Goal: Task Accomplishment & Management: Use online tool/utility

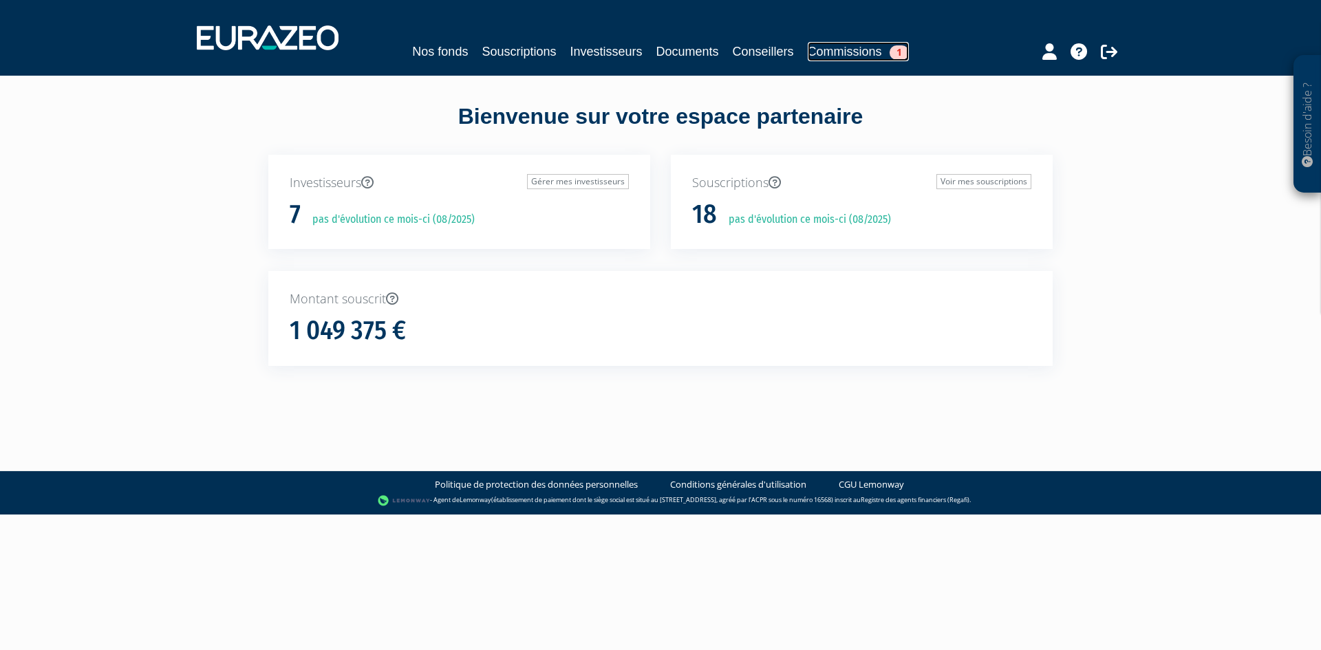
click at [870, 47] on link "Commissions 1" at bounding box center [857, 51] width 101 height 19
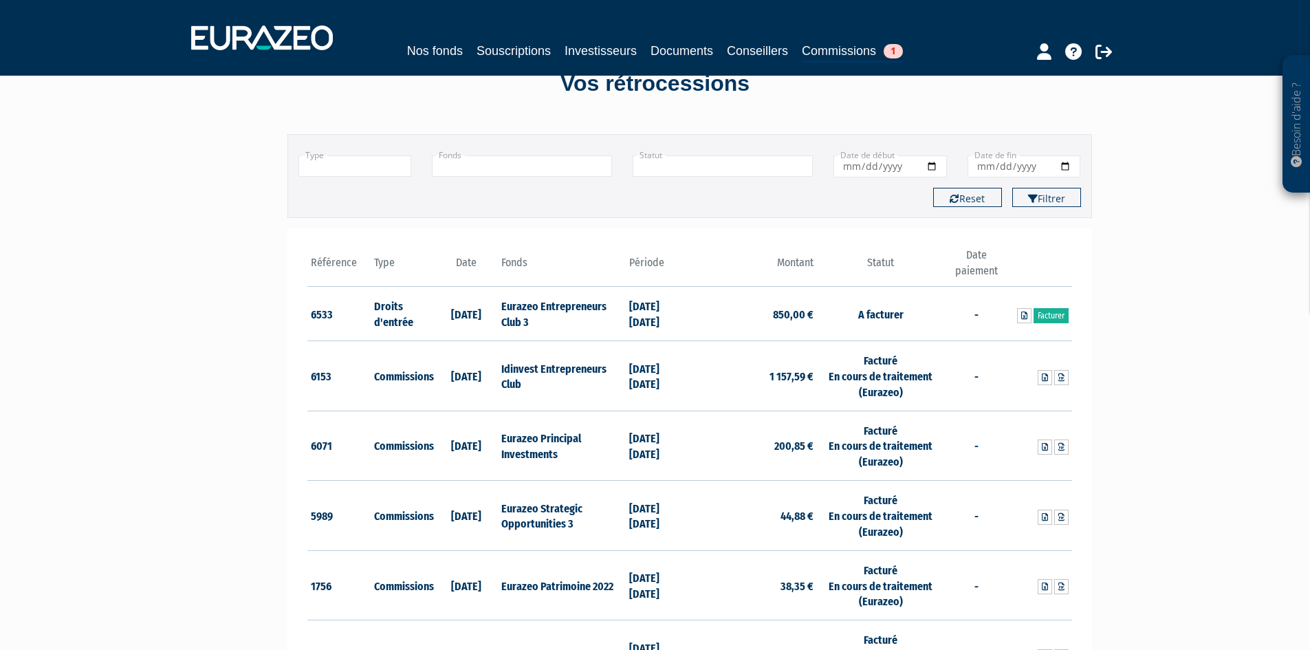
scroll to position [69, 0]
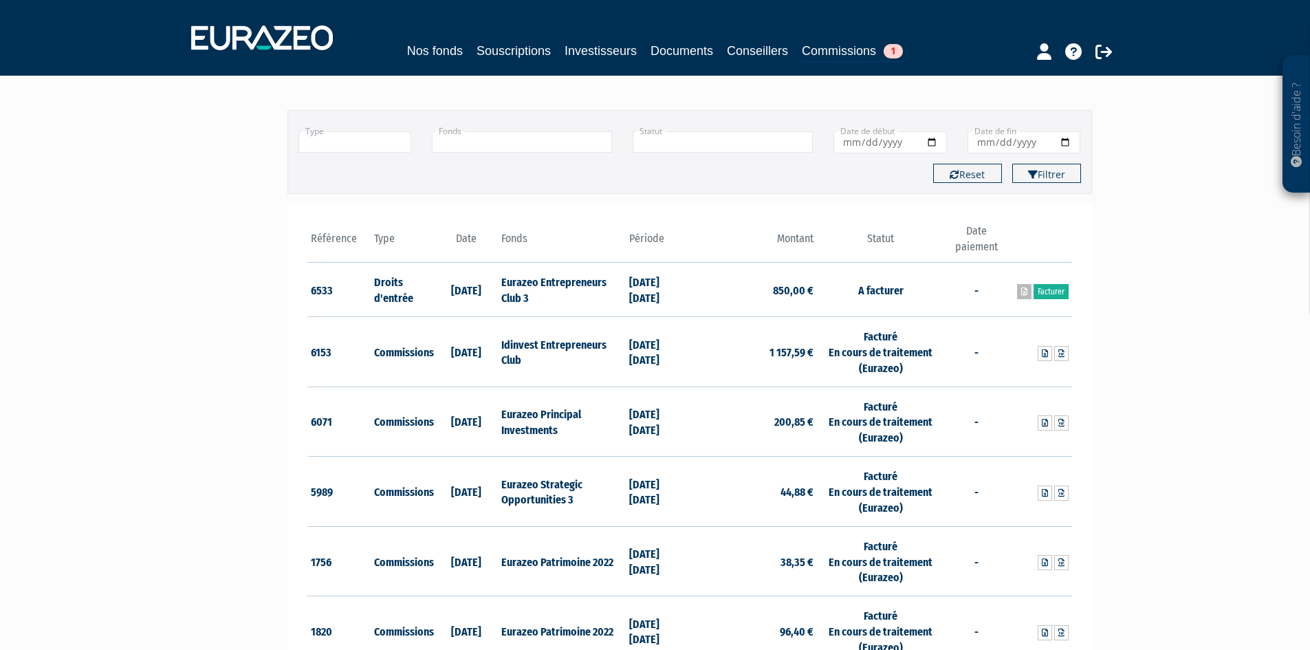
click at [1019, 291] on link at bounding box center [1024, 291] width 14 height 15
click at [1048, 291] on link "Facturer" at bounding box center [1051, 291] width 35 height 15
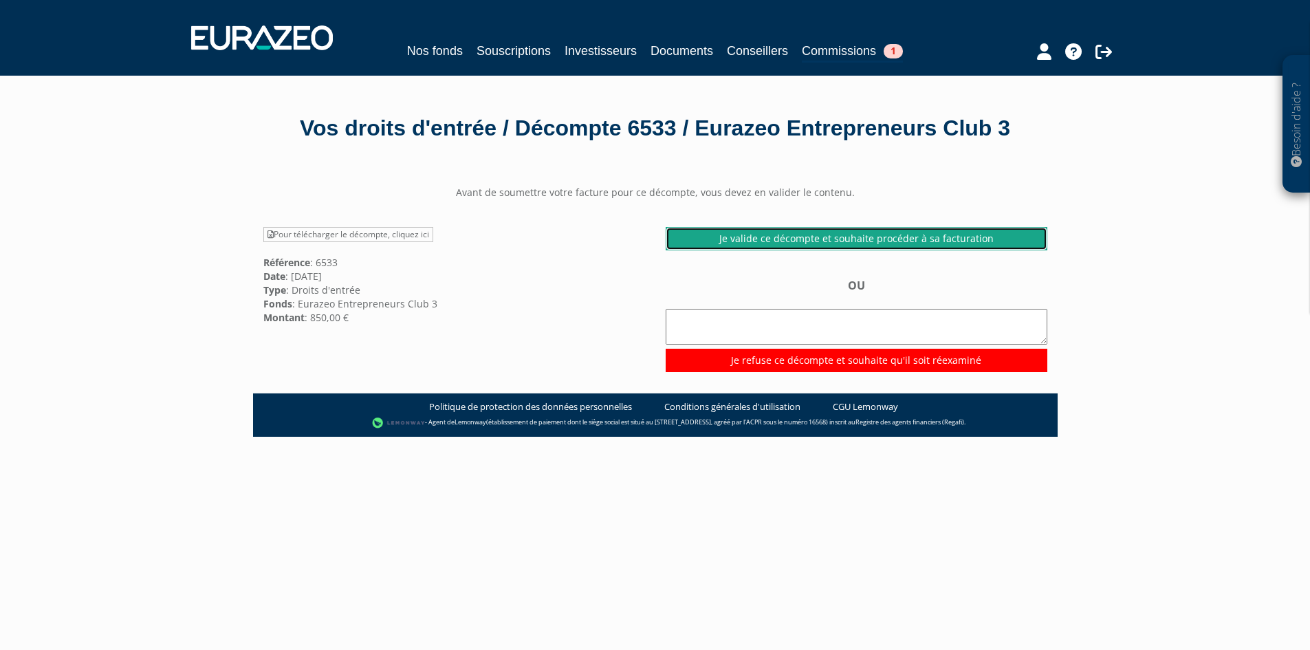
click at [837, 250] on link "Je valide ce décompte et souhaite procéder à sa facturation" at bounding box center [857, 238] width 382 height 23
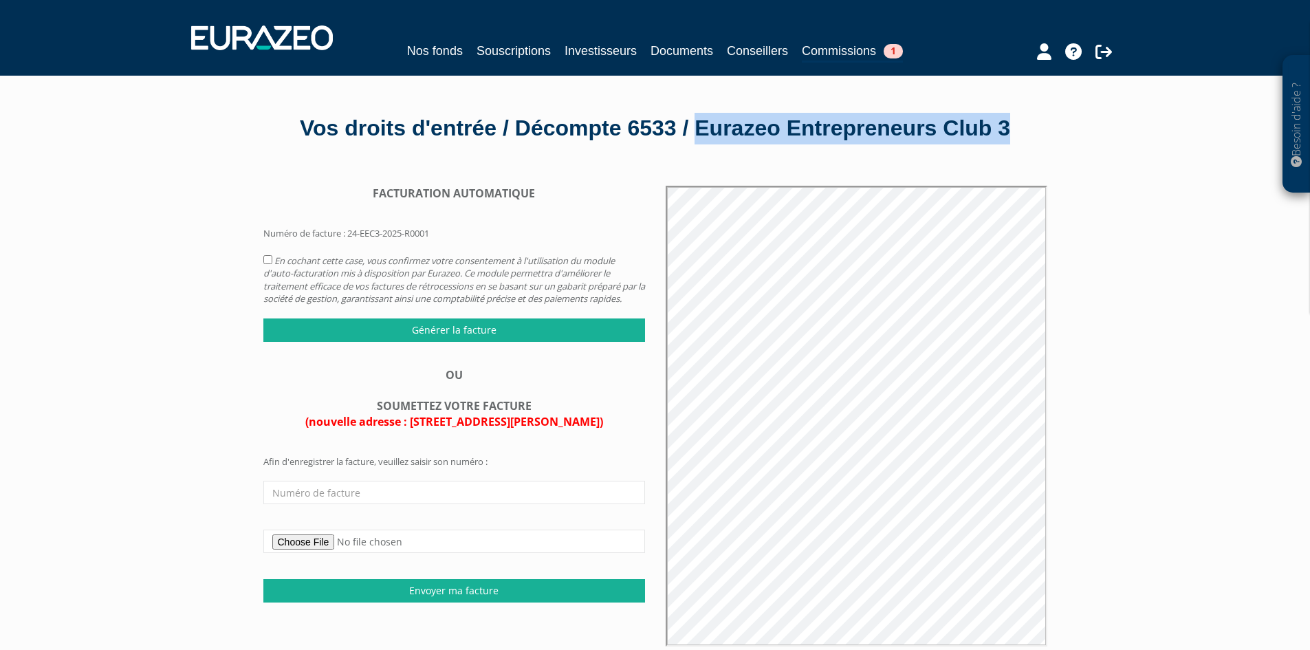
drag, startPoint x: 748, startPoint y: 128, endPoint x: 694, endPoint y: 160, distance: 62.3
click at [694, 144] on div "Vos droits d'entrée / Décompte 6533 / Eurazeo Entrepreneurs Club 3" at bounding box center [655, 129] width 784 height 32
copy div "Eurazeo Entrepreneurs Club 3"
click at [305, 551] on form "Afin d'enregistrer la facture, veuillez saisir son numéro : Envoyer ma facture" at bounding box center [454, 528] width 382 height 147
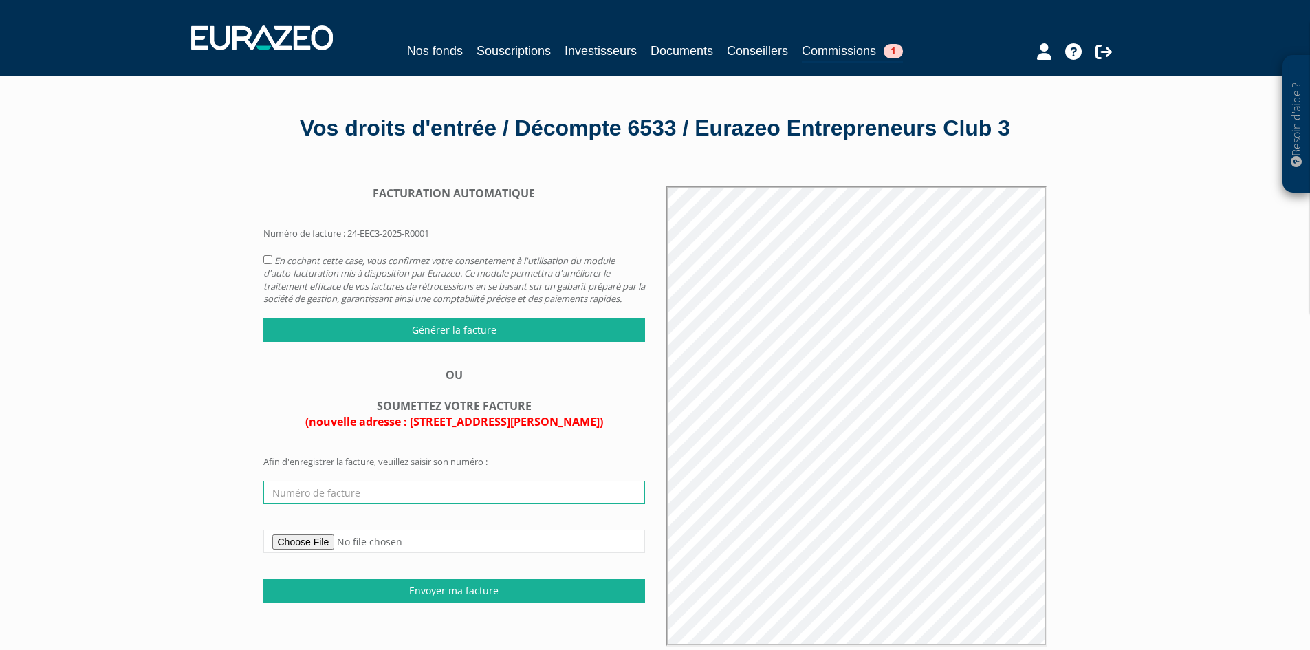
click at [302, 504] on input "text" at bounding box center [454, 492] width 382 height 23
type input "F258100"
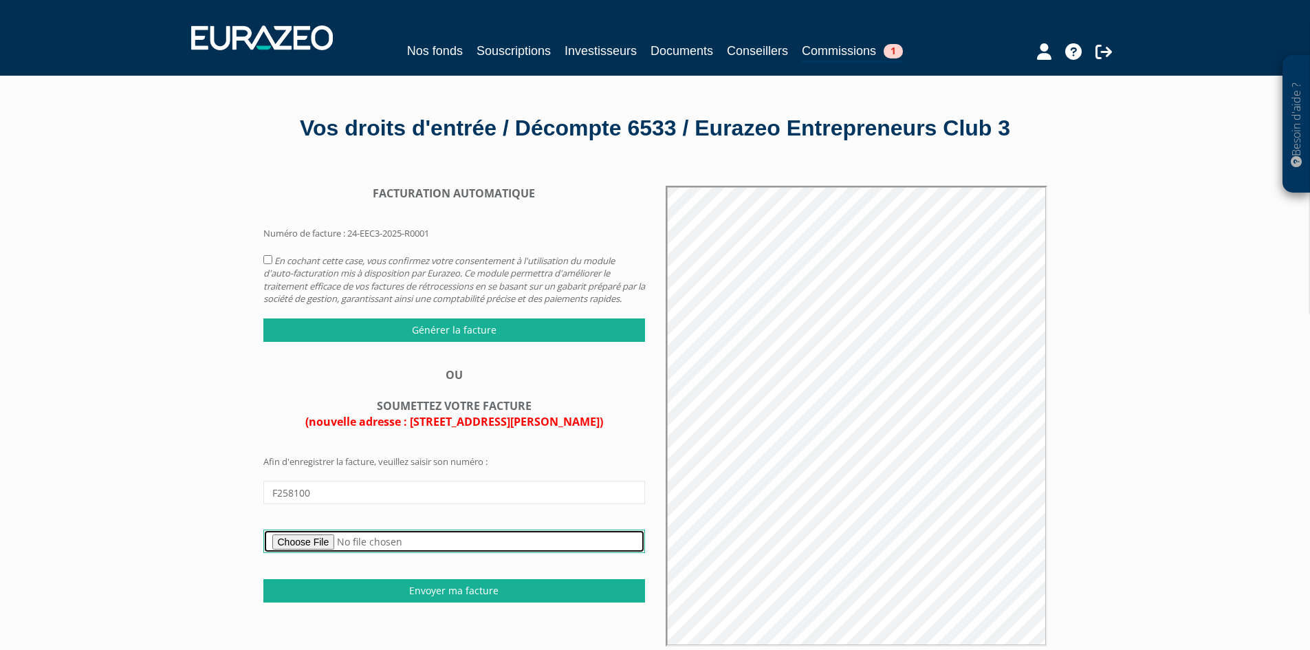
click at [326, 553] on input "file" at bounding box center [454, 541] width 382 height 23
type input "C:\fakepath\F258100 - EGI EC3 DE 082025.pdf"
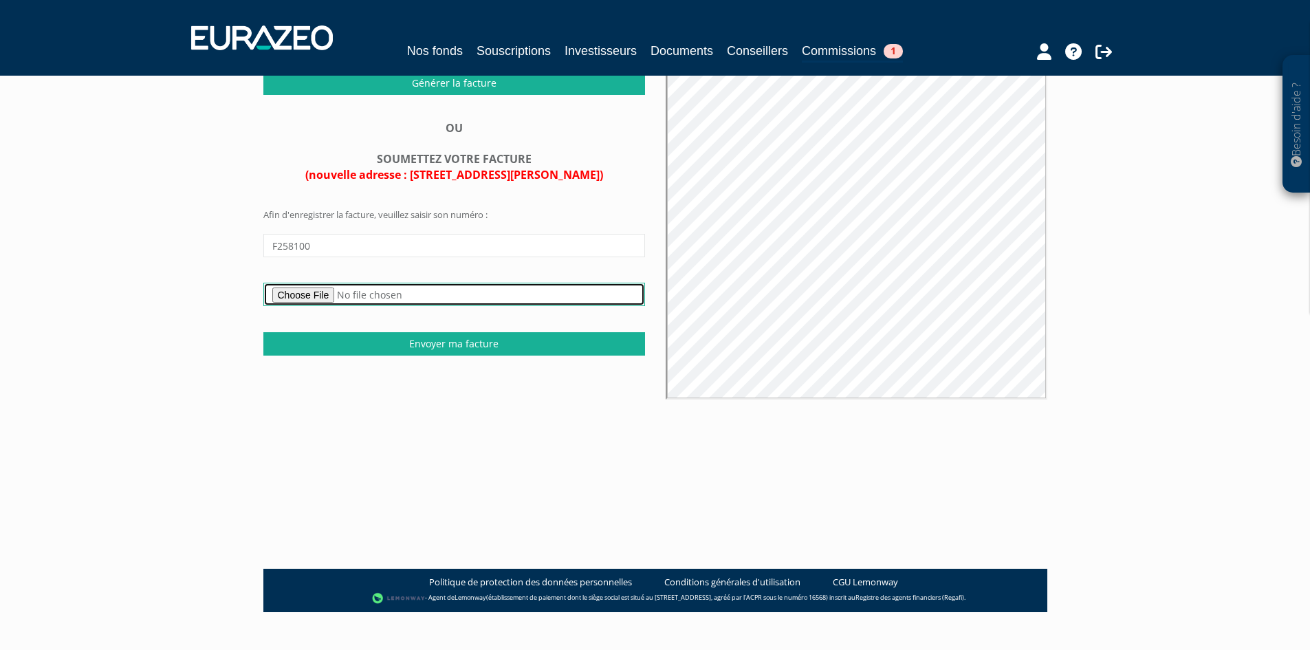
scroll to position [158, 0]
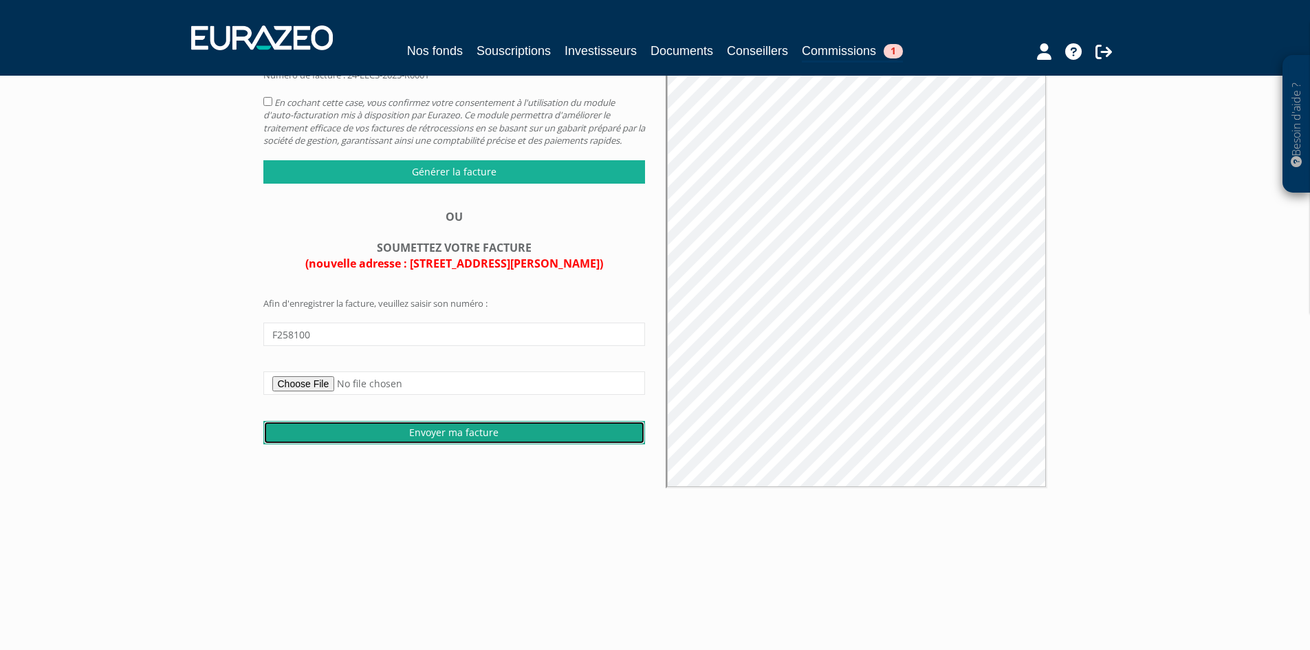
click at [450, 444] on input "Envoyer ma facture" at bounding box center [454, 432] width 382 height 23
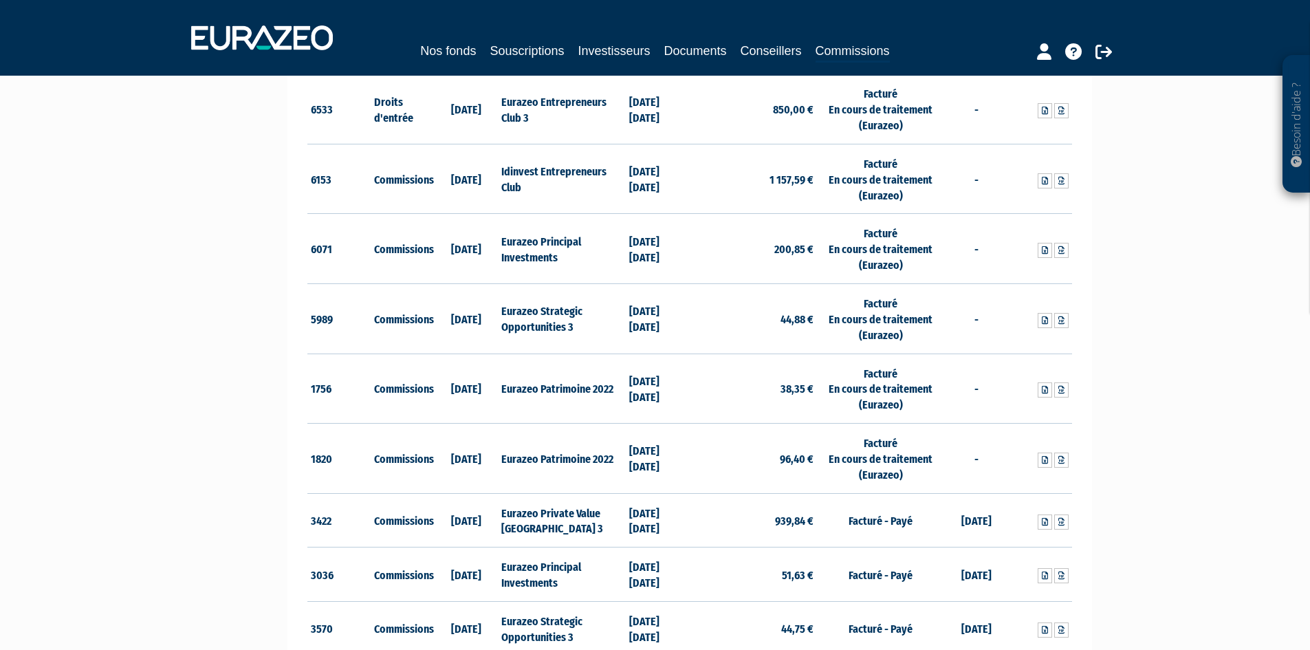
scroll to position [69, 0]
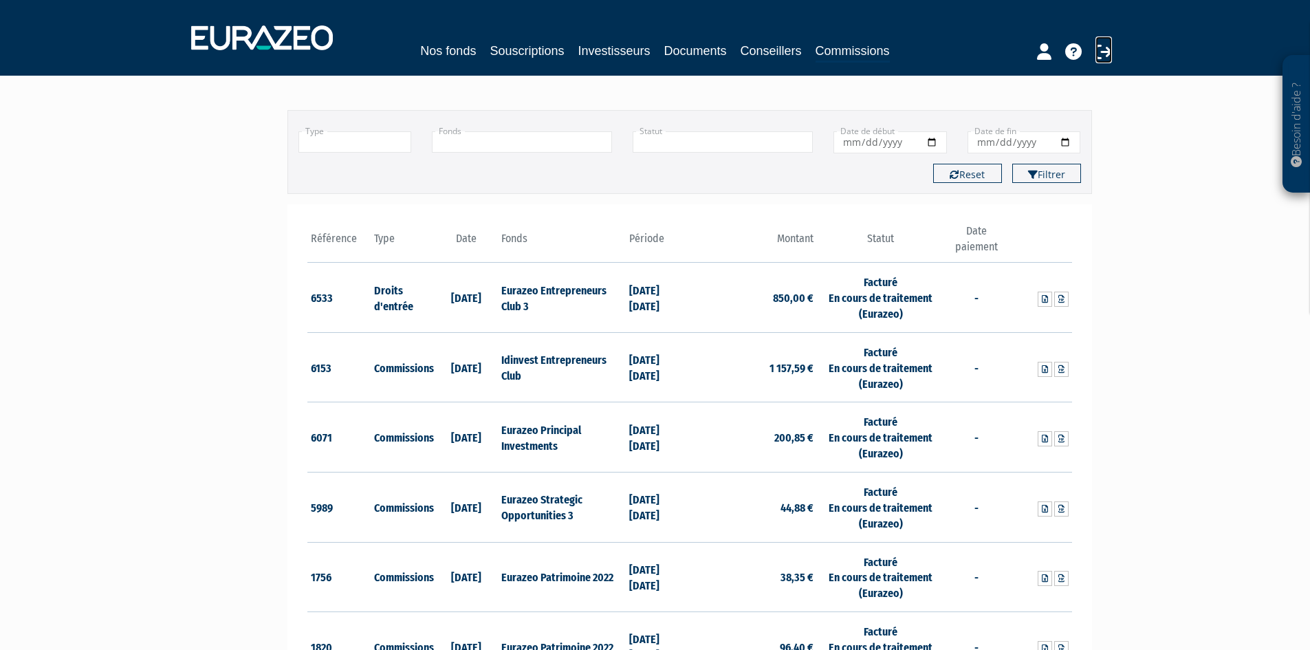
drag, startPoint x: 1104, startPoint y: 54, endPoint x: 923, endPoint y: 74, distance: 182.0
click at [1105, 54] on icon at bounding box center [1104, 51] width 17 height 17
